Goal: Find specific page/section: Find specific page/section

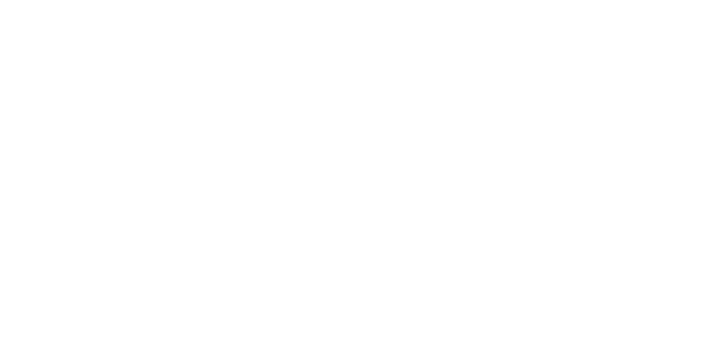
select select "Song"
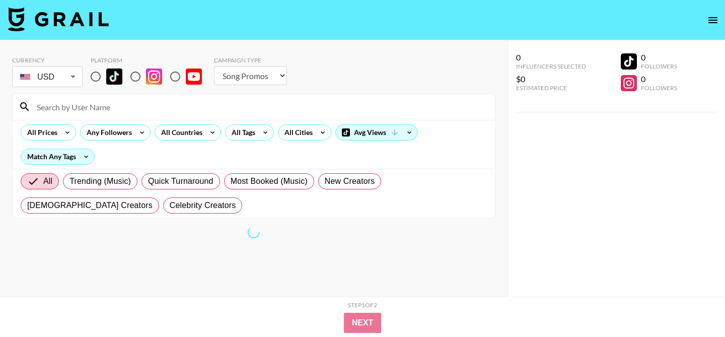
click at [99, 78] on input "radio" at bounding box center [95, 76] width 21 height 21
radio input "true"
click at [122, 110] on input at bounding box center [260, 107] width 458 height 16
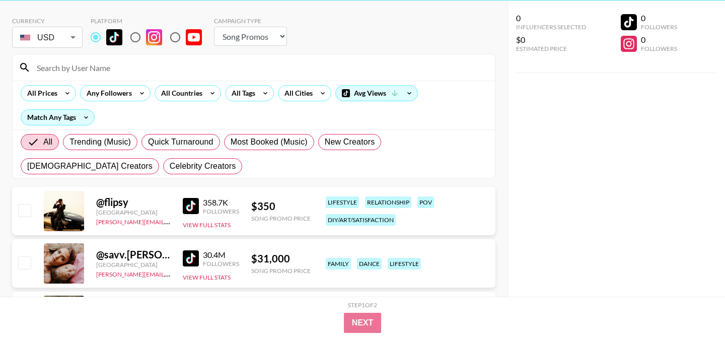
scroll to position [38, 0]
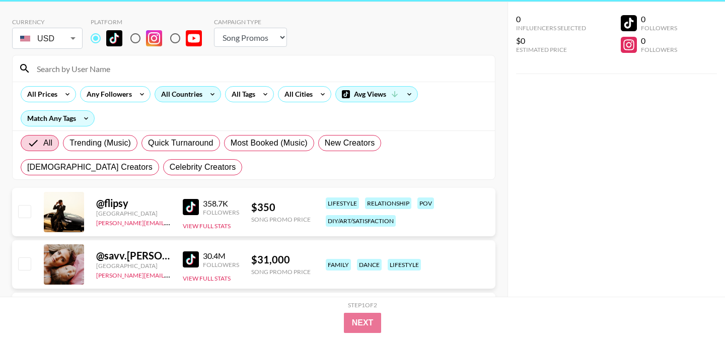
click at [210, 95] on icon at bounding box center [212, 94] width 16 height 15
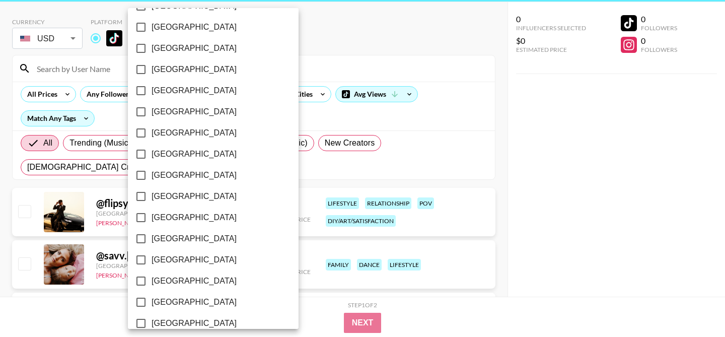
scroll to position [837, 0]
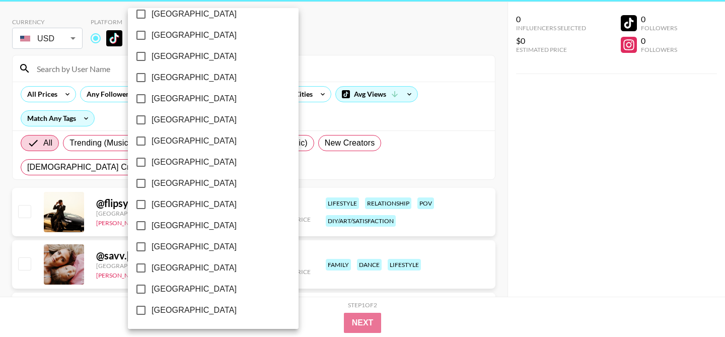
click at [184, 289] on span "[GEOGRAPHIC_DATA]" at bounding box center [194, 289] width 85 height 12
click at [152, 289] on input "[GEOGRAPHIC_DATA]" at bounding box center [140, 288] width 21 height 21
checkbox input "true"
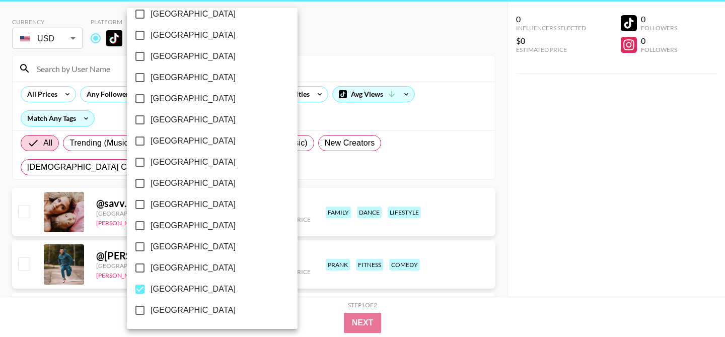
click at [306, 47] on div at bounding box center [362, 168] width 725 height 337
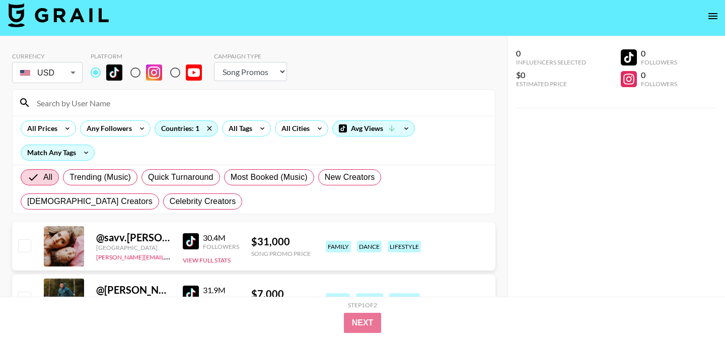
scroll to position [0, 0]
